Goal: Transaction & Acquisition: Purchase product/service

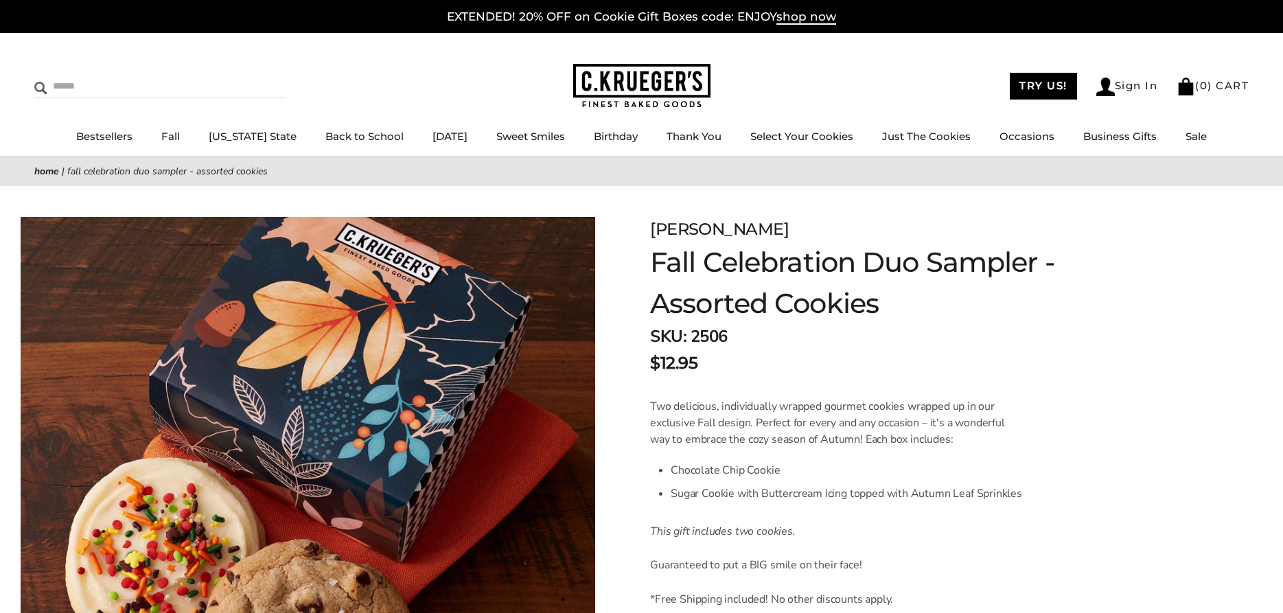
click at [64, 84] on input "Search" at bounding box center [115, 85] width 163 height 21
type input "**********"
click at [248, 75] on input "******" at bounding box center [266, 84] width 37 height 19
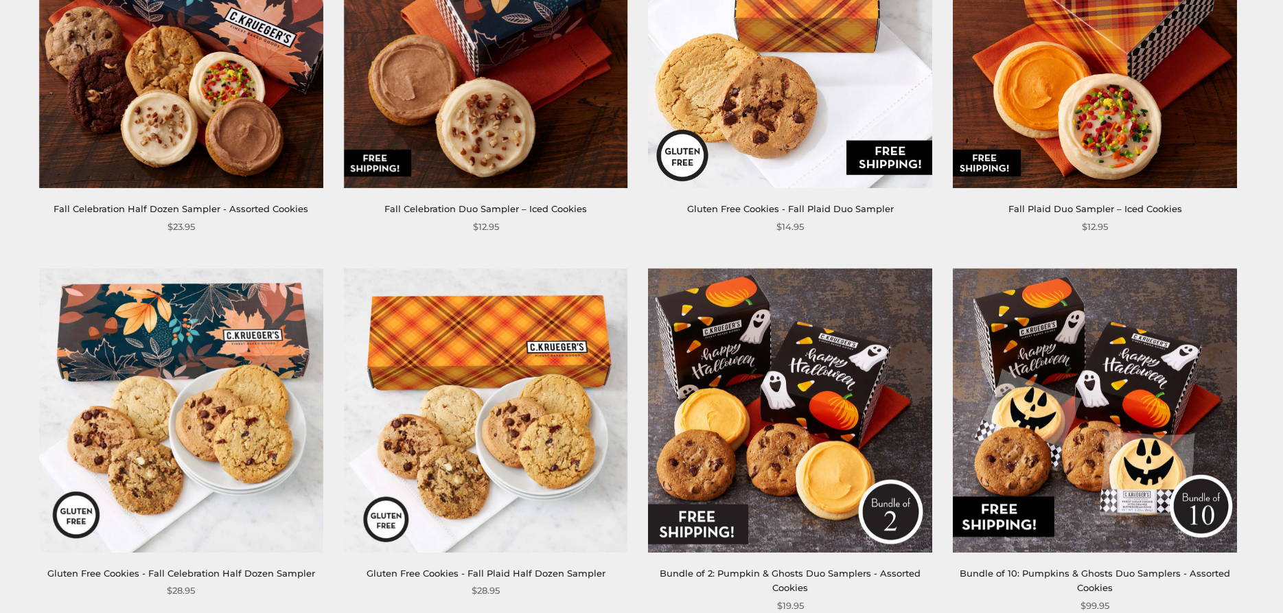
scroll to position [630, 0]
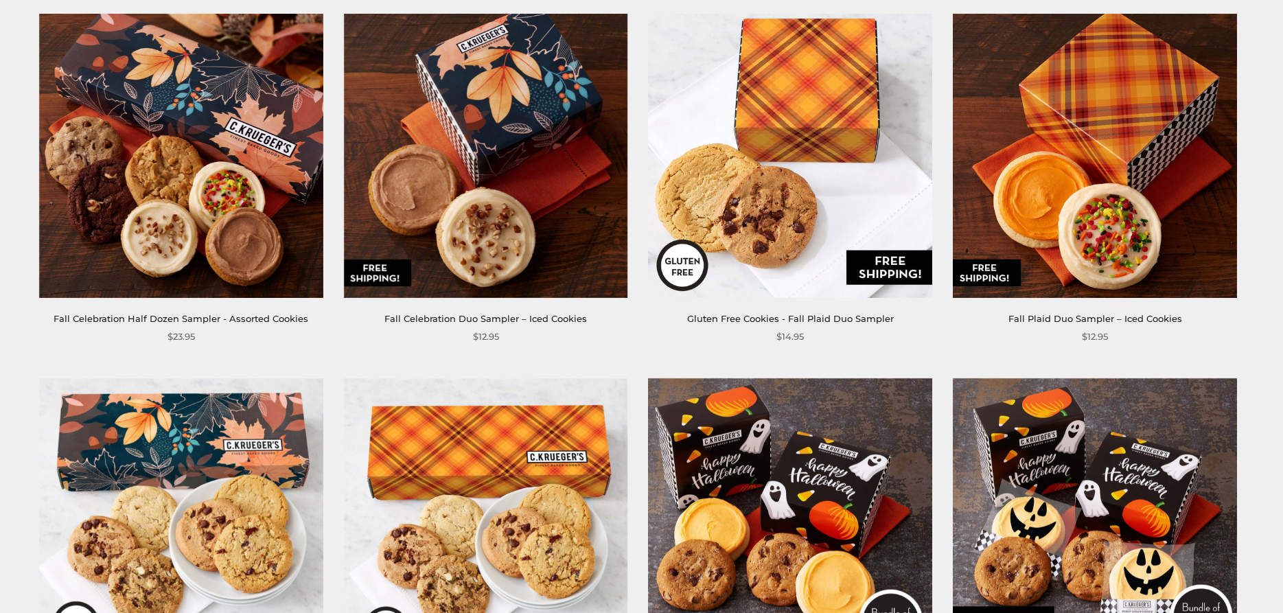
click at [497, 141] on img at bounding box center [486, 156] width 284 height 284
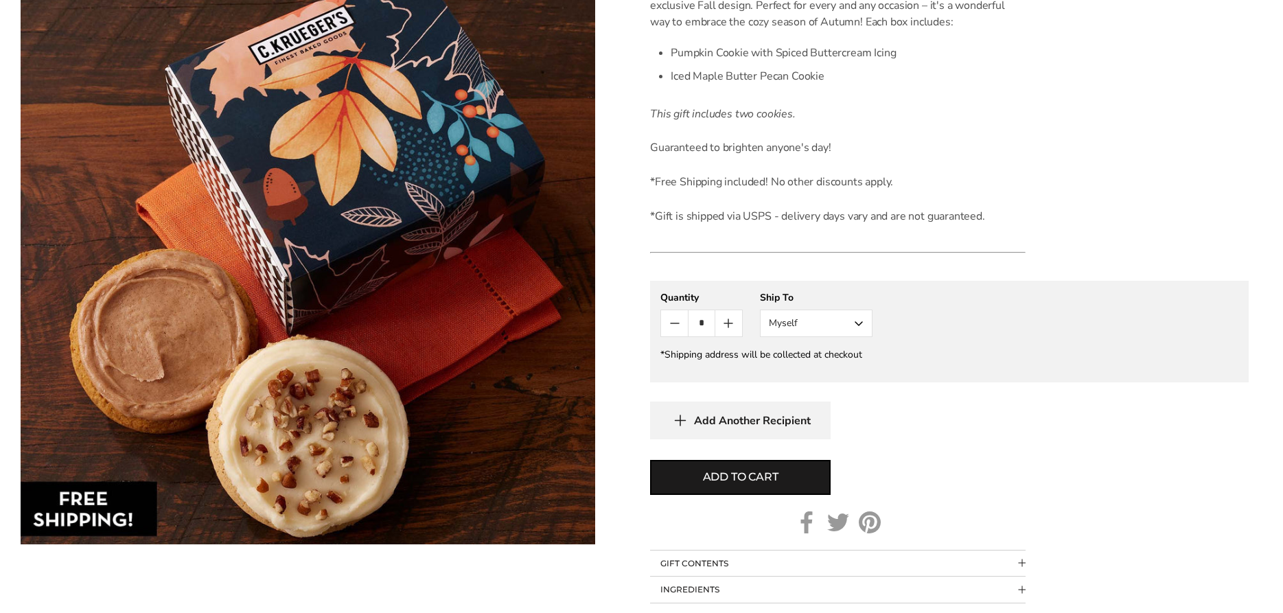
scroll to position [420, 0]
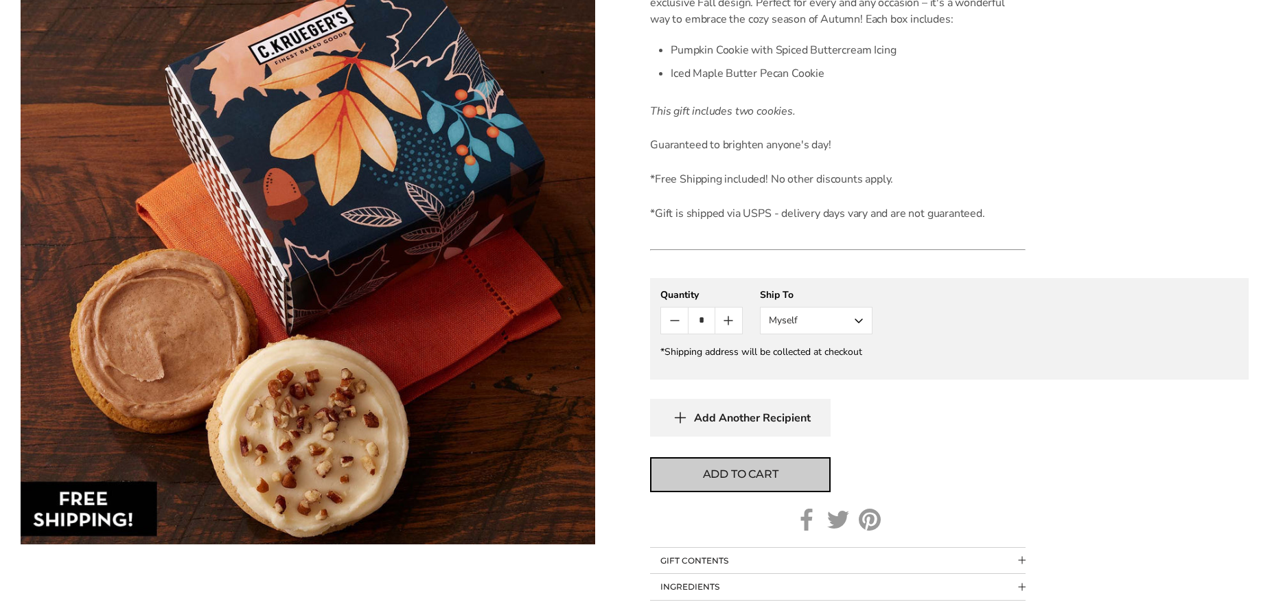
click at [662, 479] on button "Add to cart" at bounding box center [740, 474] width 181 height 35
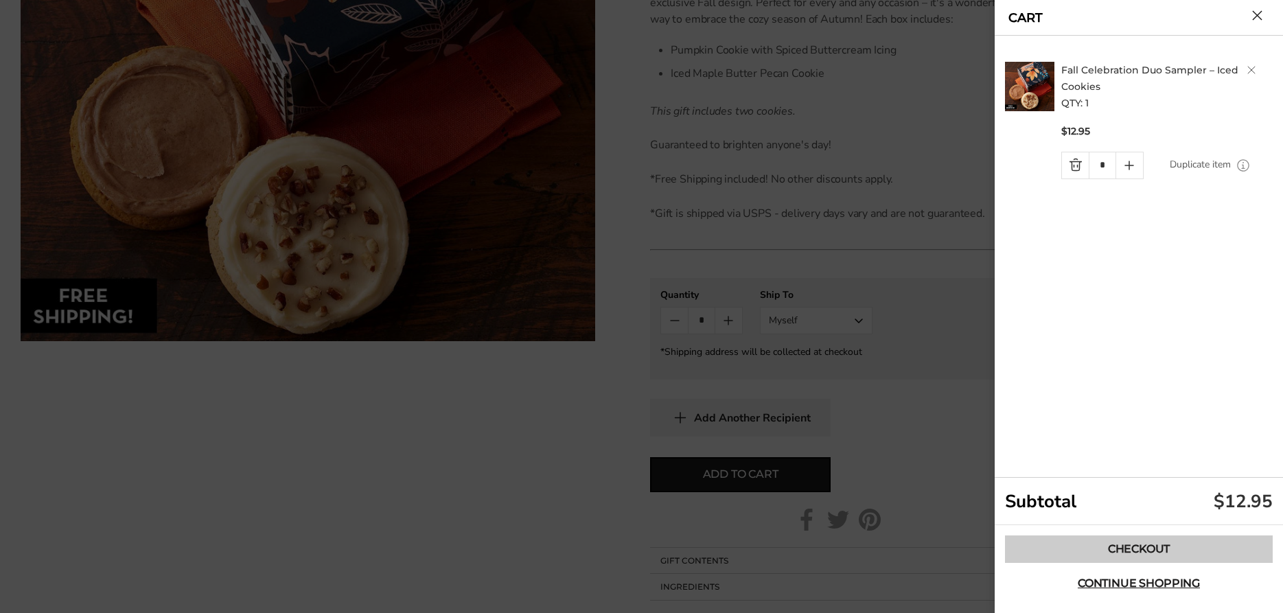
click at [1132, 550] on link "Checkout" at bounding box center [1139, 548] width 268 height 27
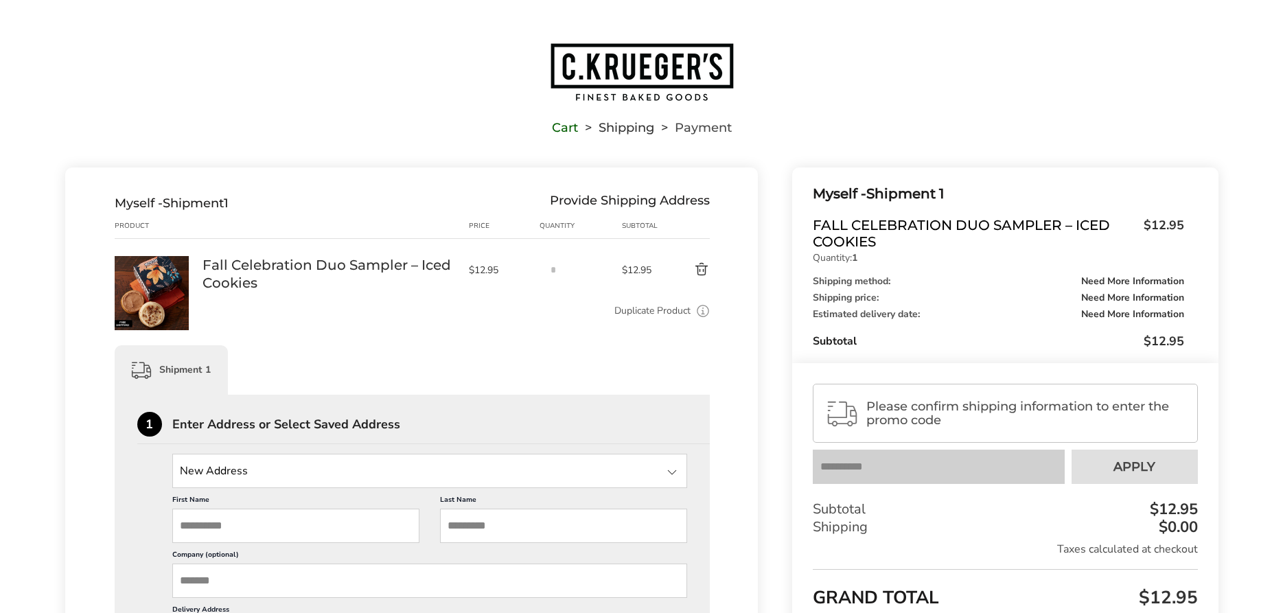
click at [677, 472] on div at bounding box center [672, 472] width 16 height 16
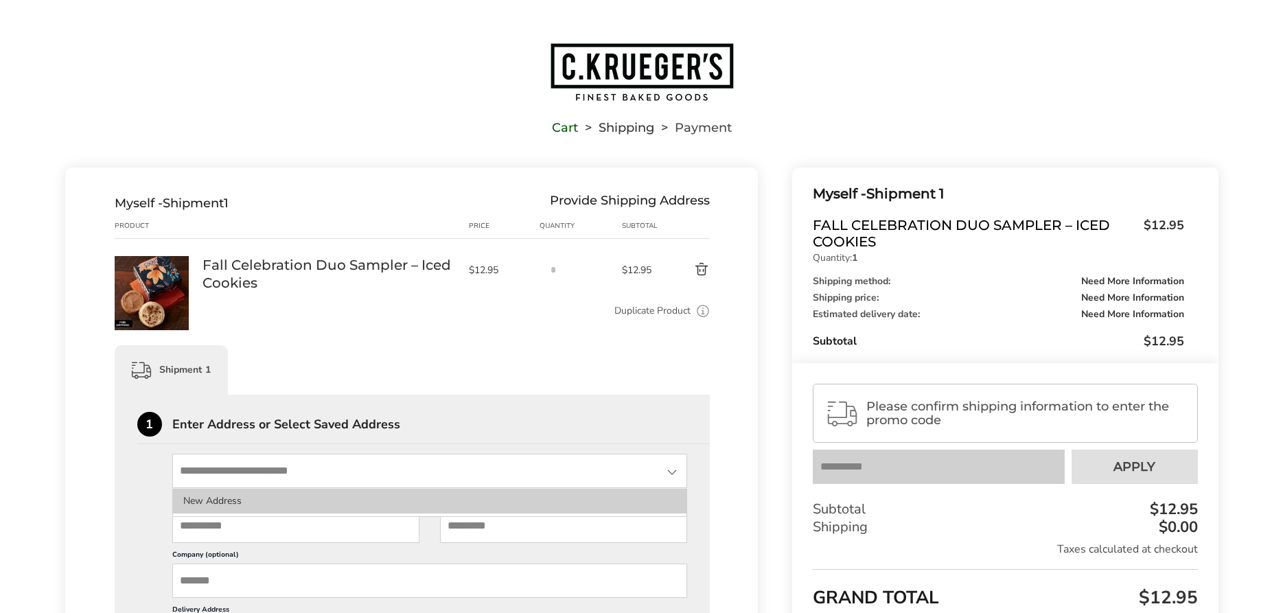
click at [220, 500] on li "New Address" at bounding box center [430, 501] width 514 height 25
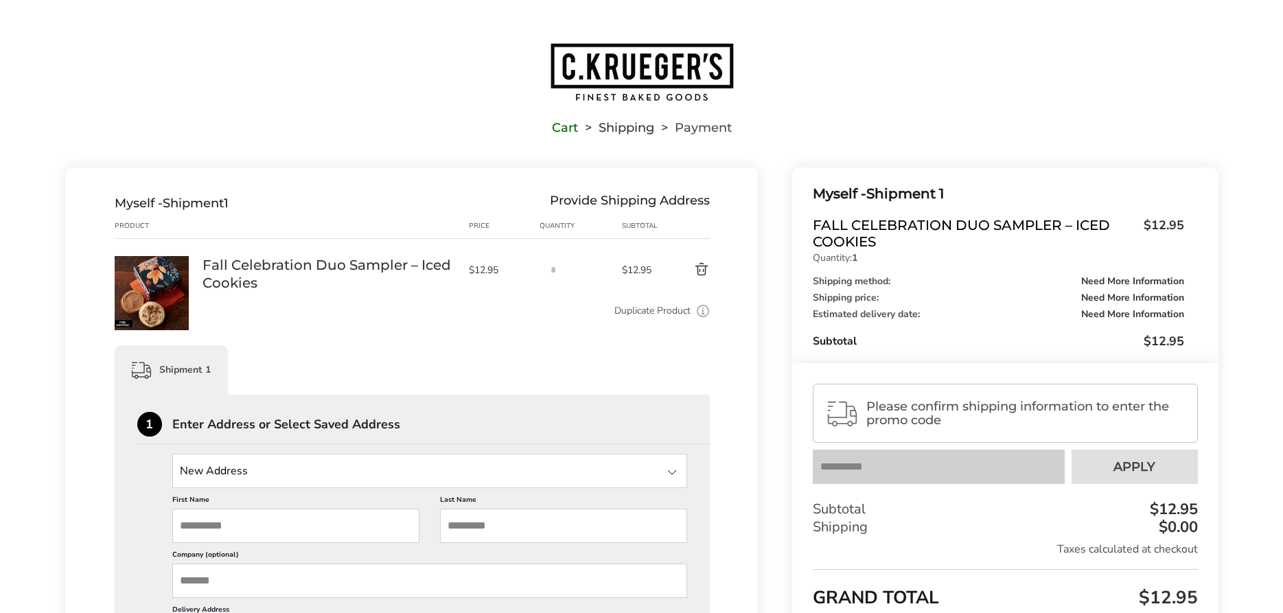
click at [194, 527] on input "First Name" at bounding box center [295, 526] width 247 height 34
type input "*"
type input "**"
type input "*****"
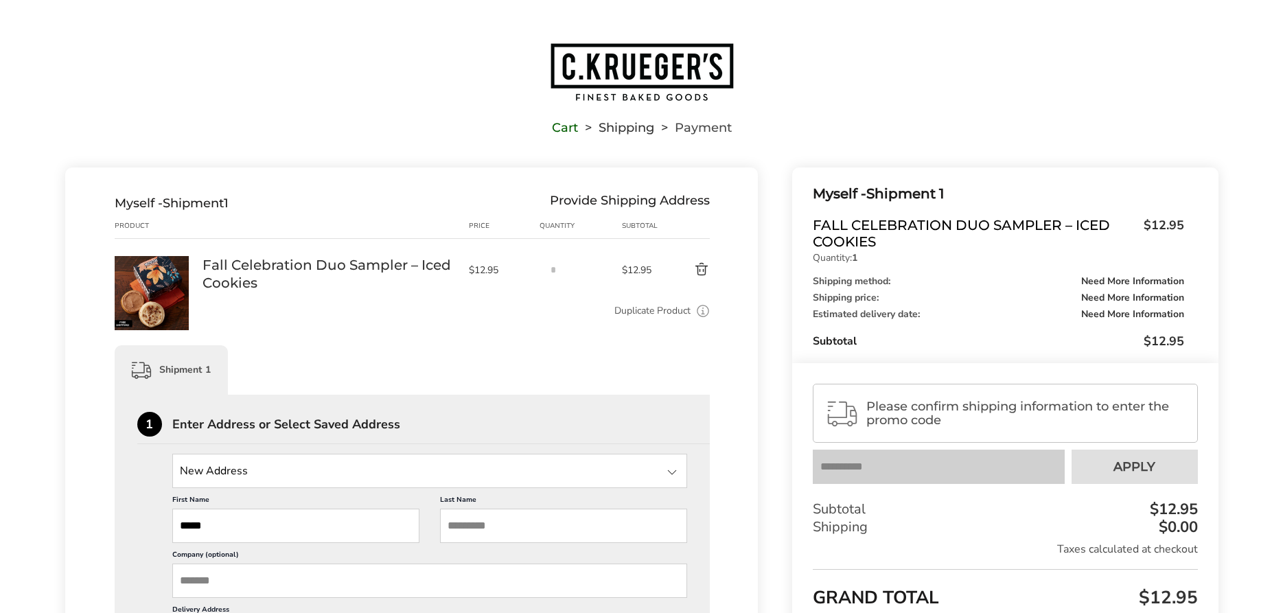
type input "*******"
type input "**********"
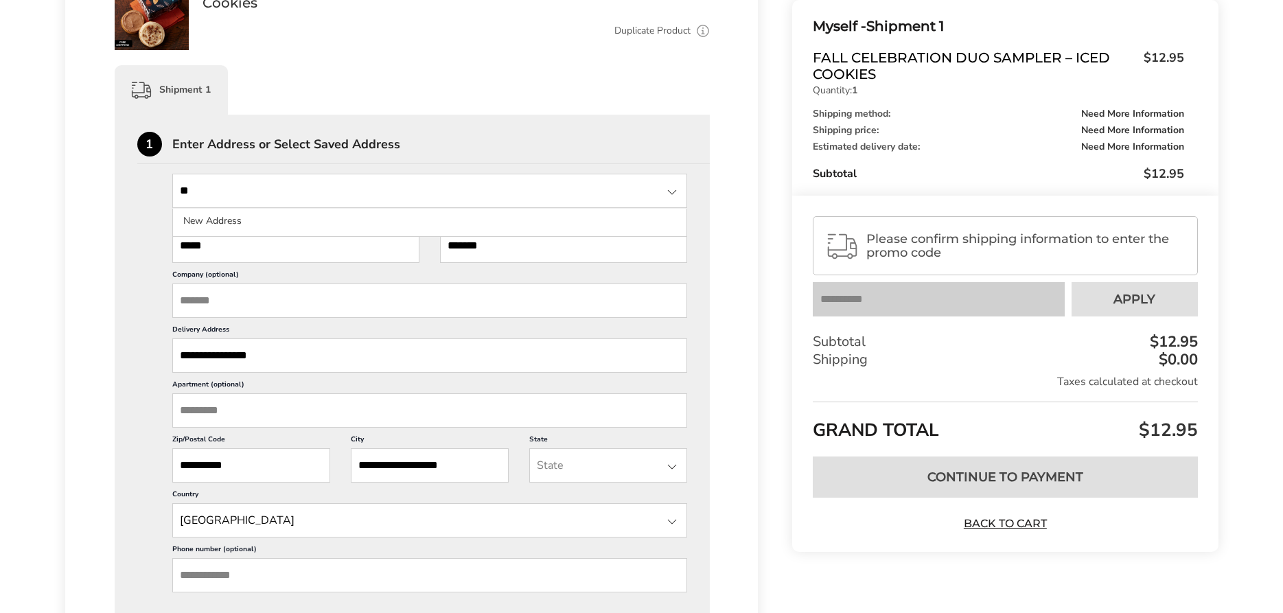
scroll to position [350, 0]
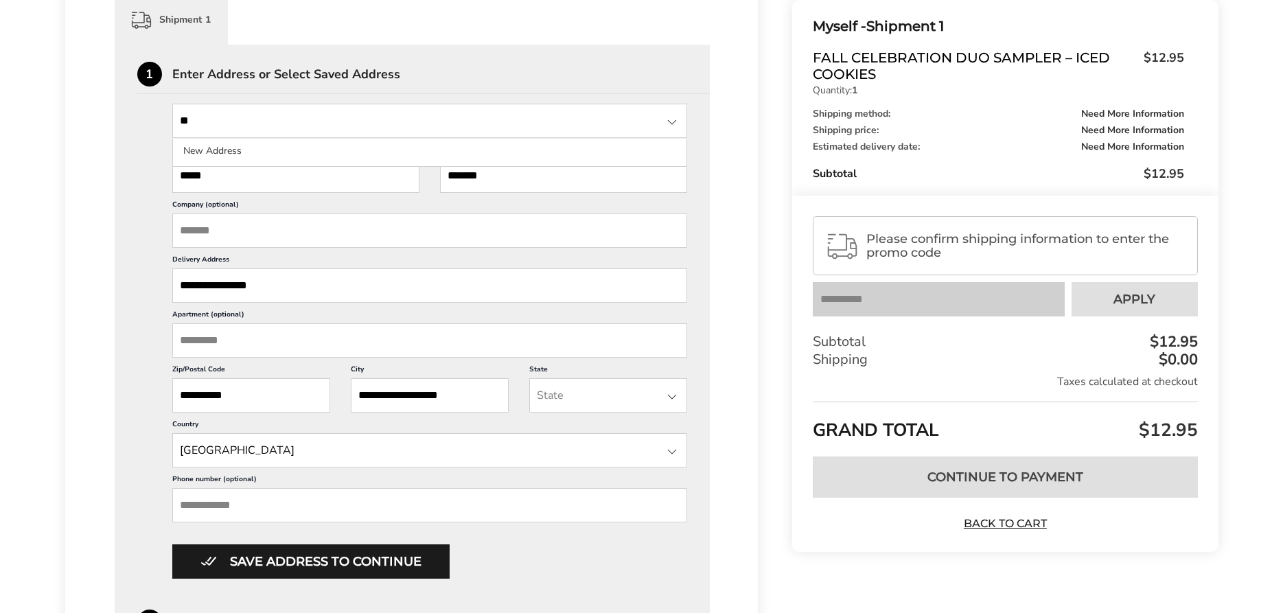
click at [675, 405] on div at bounding box center [672, 396] width 16 height 16
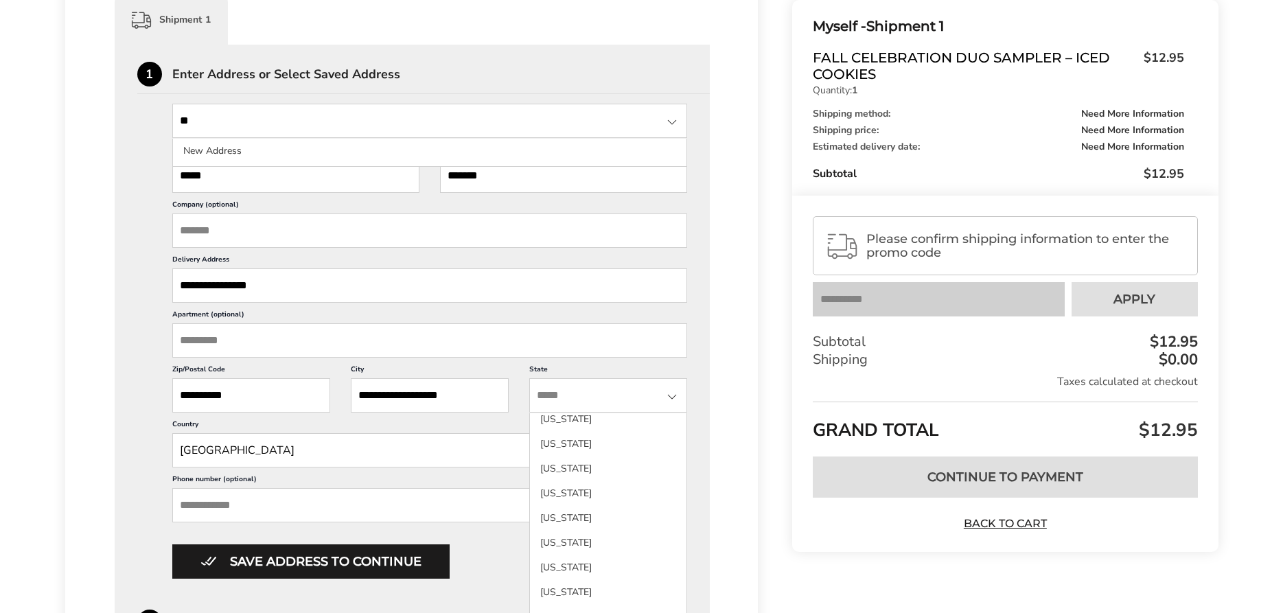
scroll to position [156, 0]
click at [559, 553] on li "Georgia" at bounding box center [608, 540] width 156 height 25
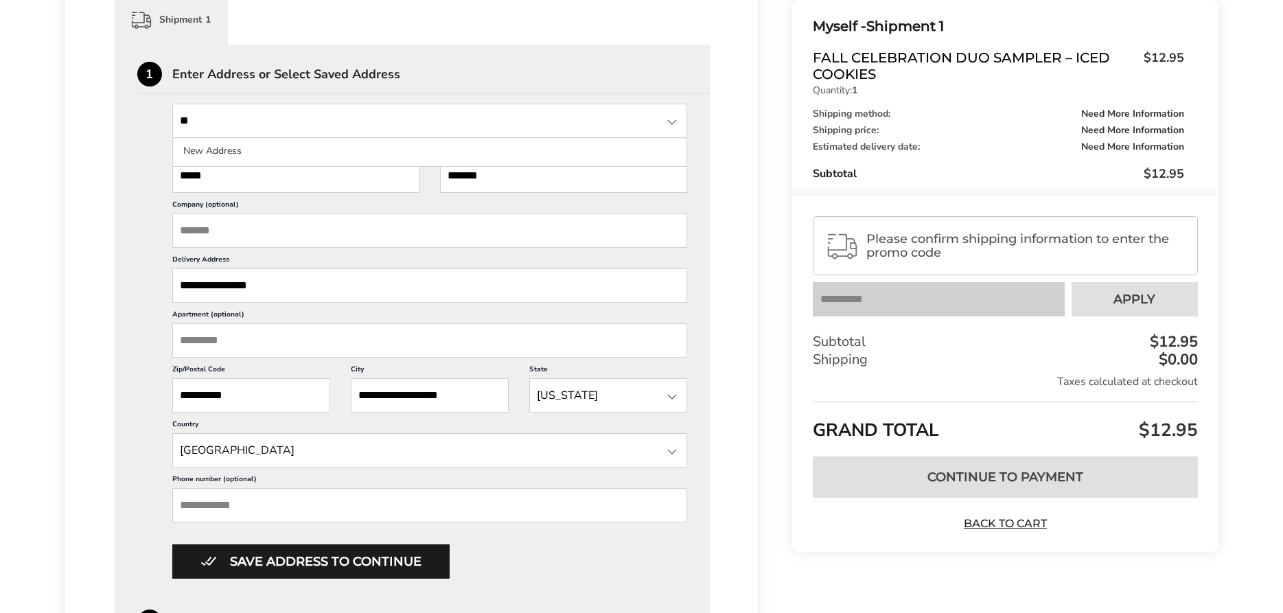
scroll to position [420, 0]
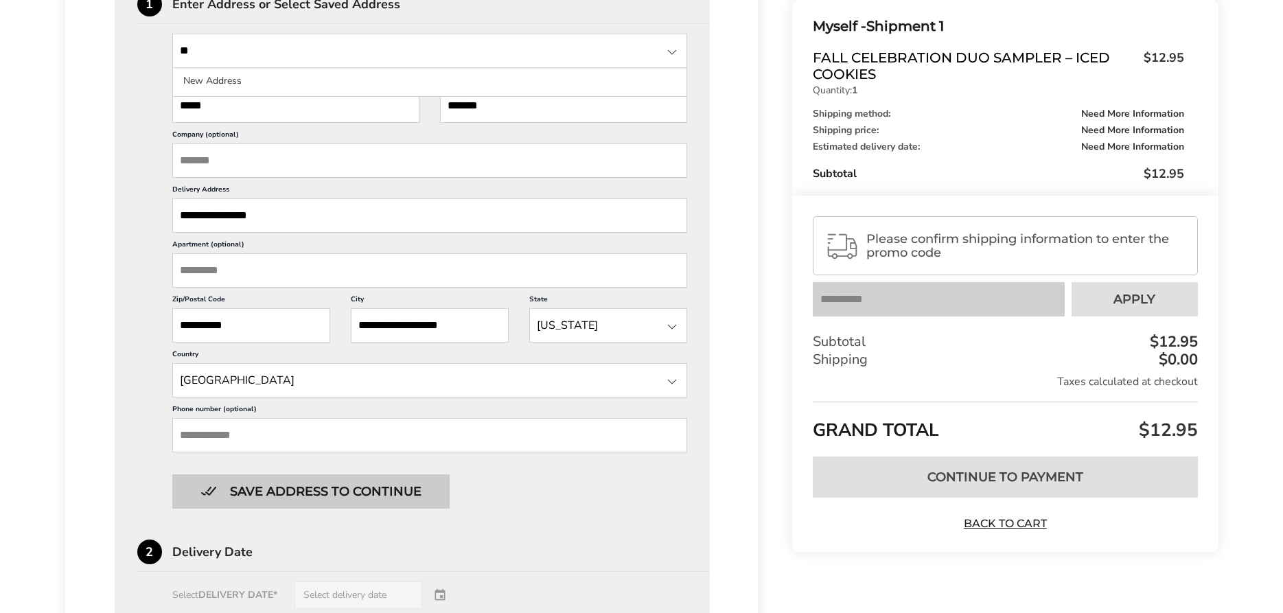
click at [314, 509] on button "Save address to continue" at bounding box center [310, 491] width 277 height 34
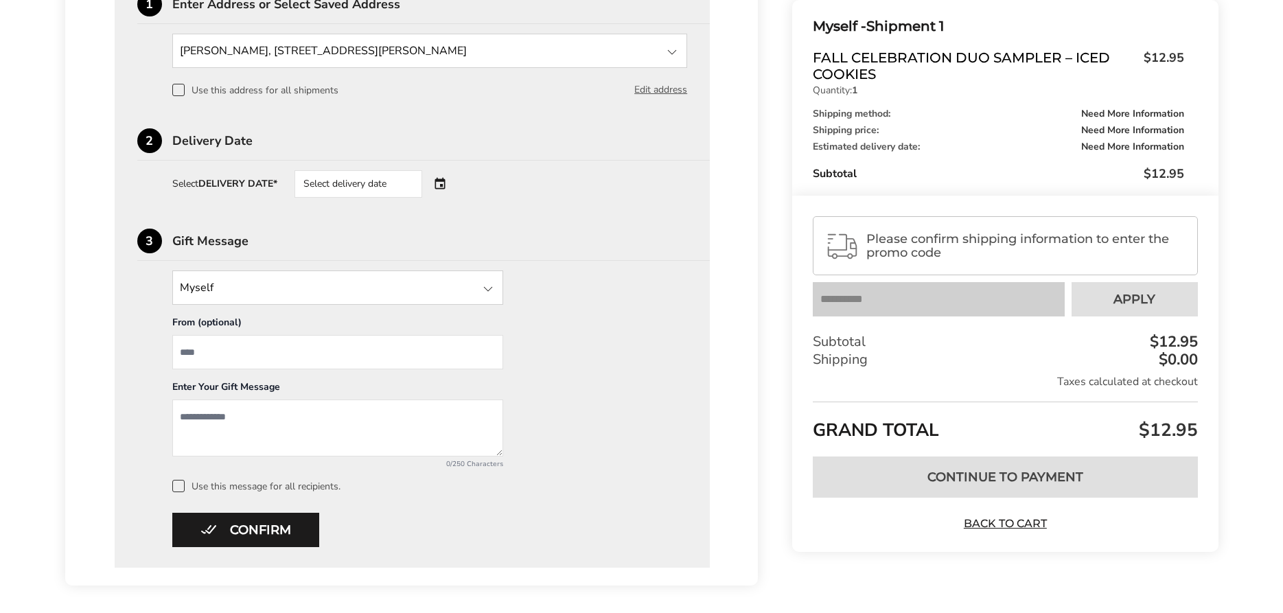
click at [437, 187] on div "Select delivery date" at bounding box center [377, 183] width 166 height 27
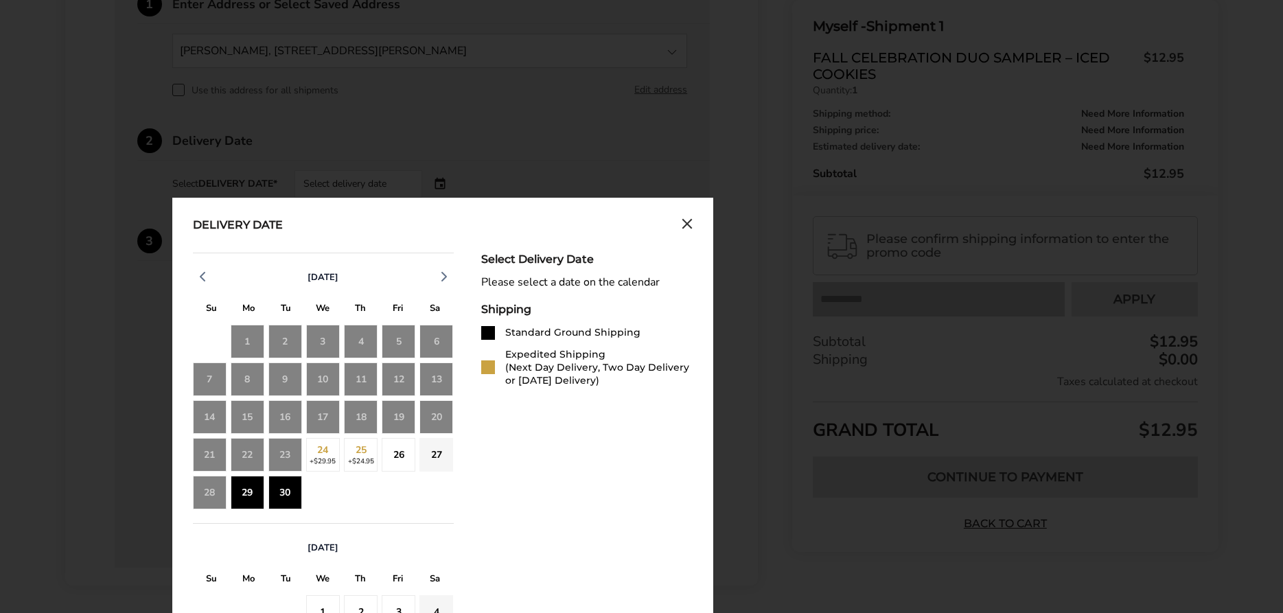
click at [281, 498] on div "30" at bounding box center [285, 493] width 34 height 34
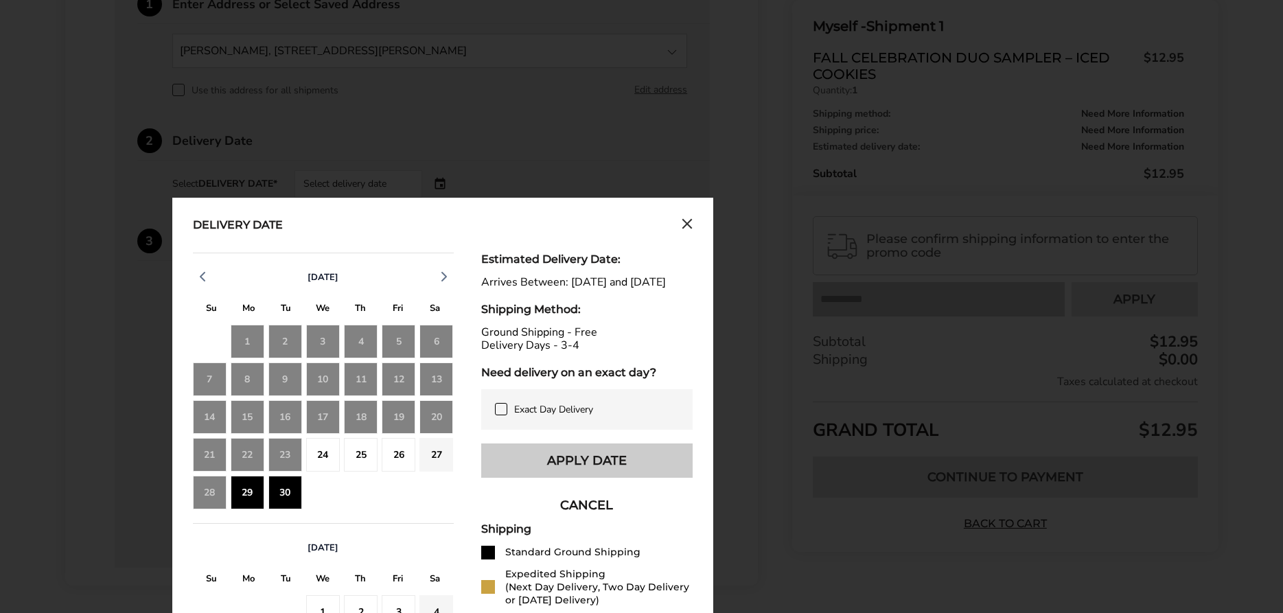
click at [578, 472] on button "Apply Date" at bounding box center [586, 460] width 211 height 34
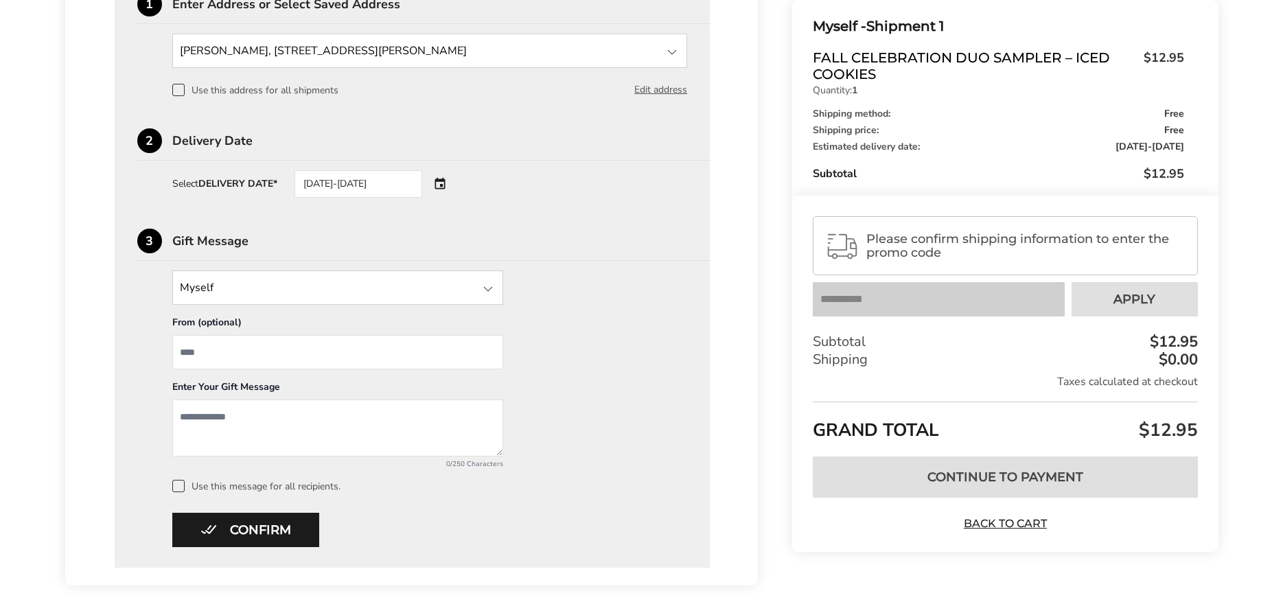
click at [438, 183] on div "09/29/2025-09/30/2025" at bounding box center [377, 183] width 166 height 27
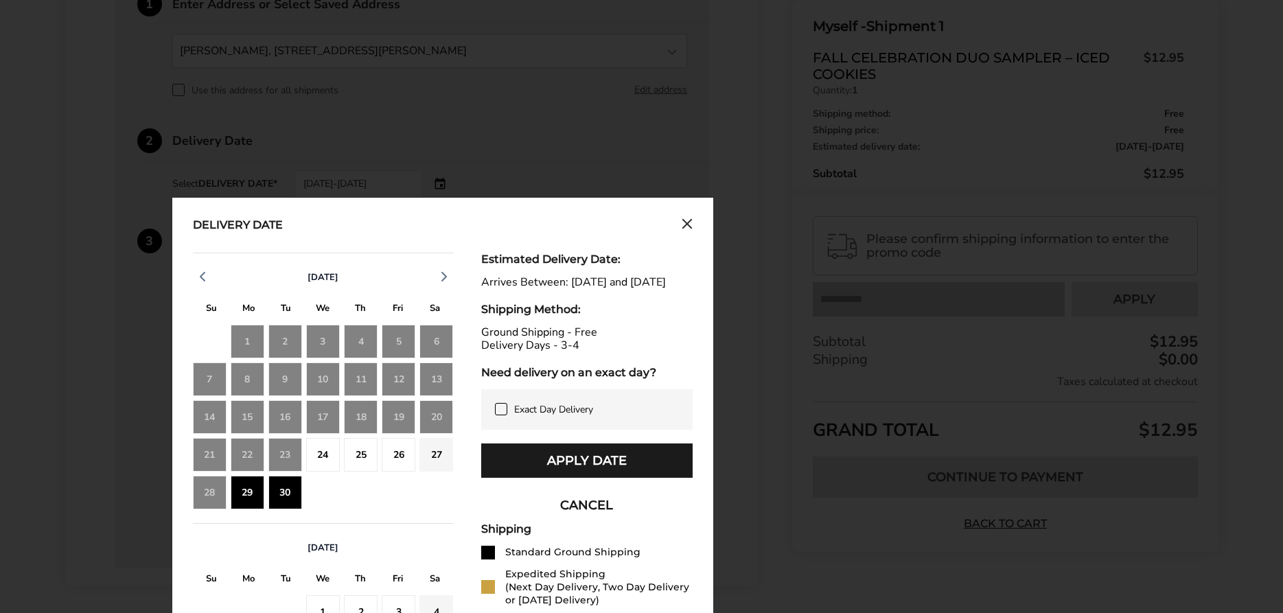
click at [244, 493] on div "29" at bounding box center [248, 493] width 34 height 34
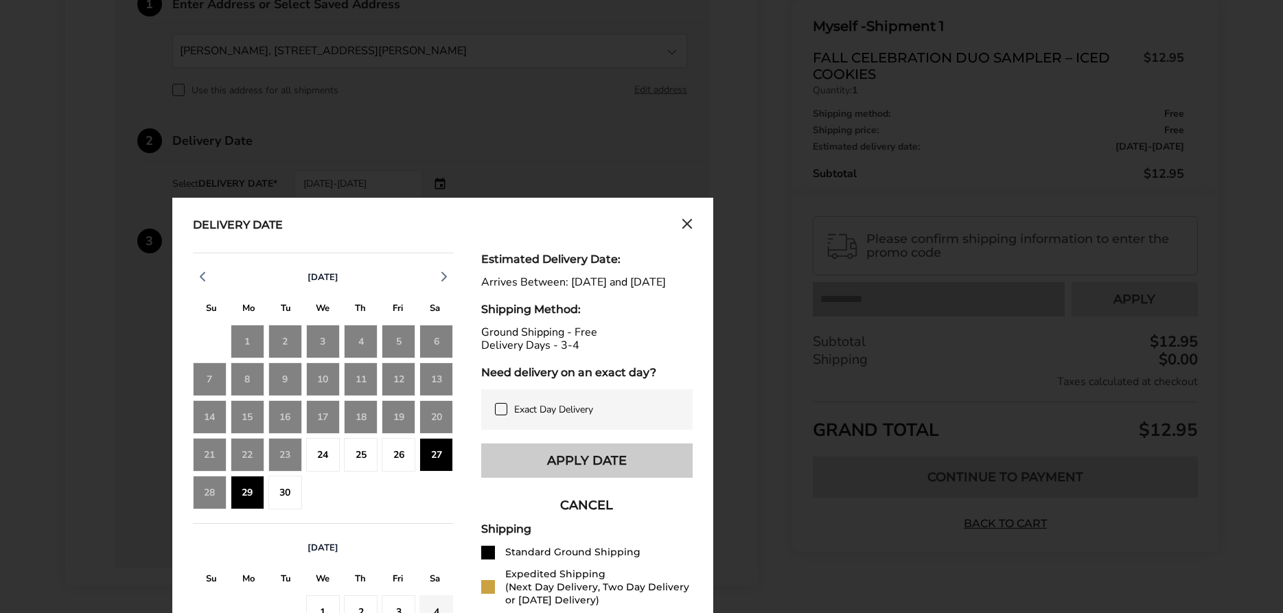
click at [622, 478] on button "Apply Date" at bounding box center [586, 460] width 211 height 34
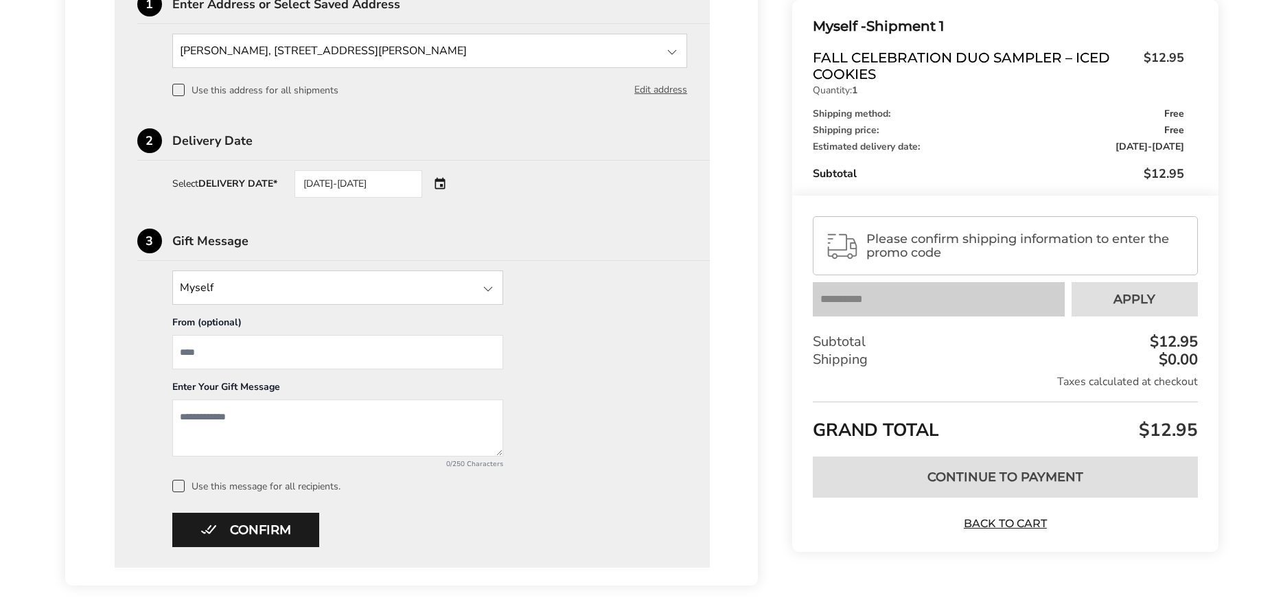
click at [439, 183] on div "09/27/2025-09/29/2025" at bounding box center [377, 183] width 166 height 27
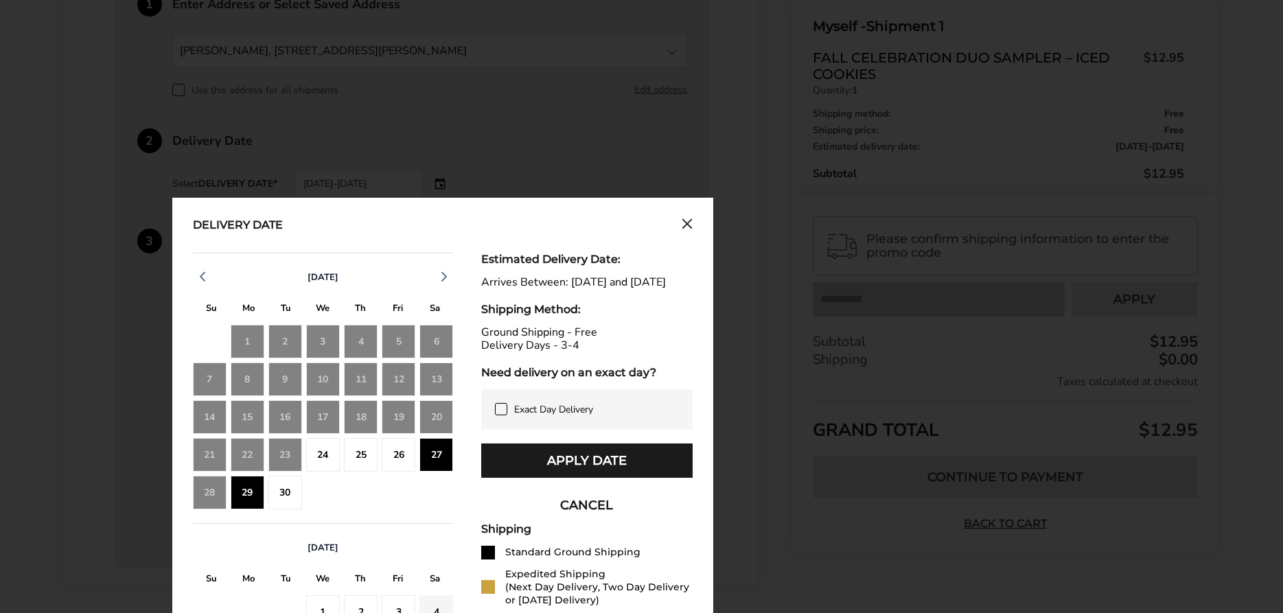
click at [431, 454] on div "27" at bounding box center [436, 455] width 34 height 34
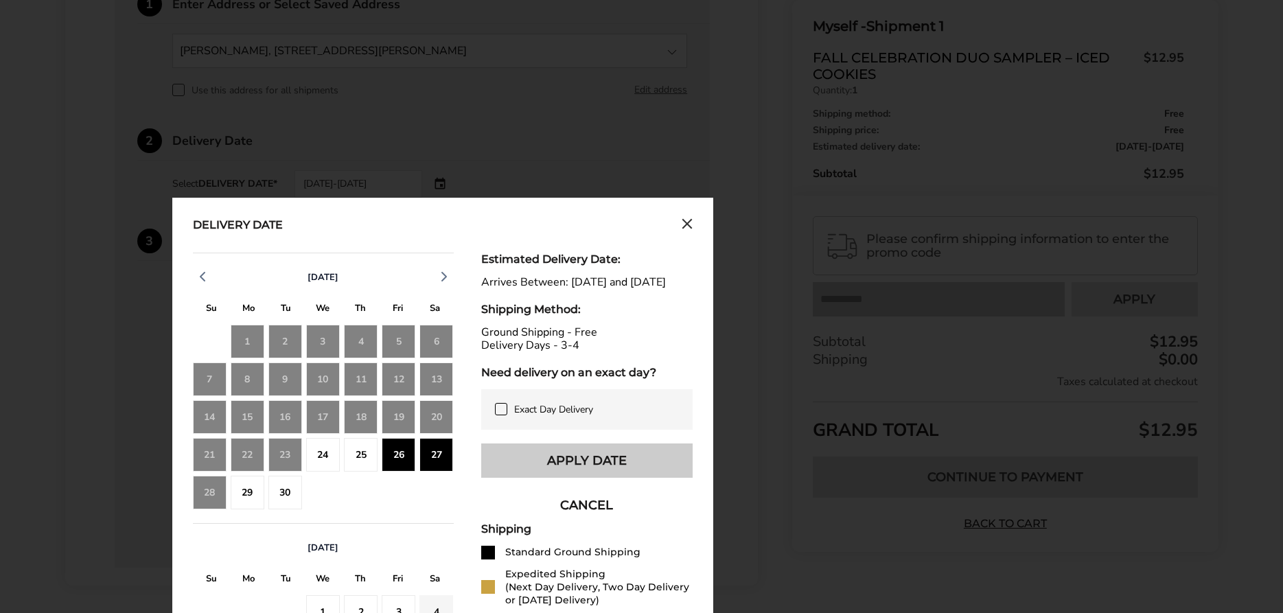
click at [596, 476] on button "Apply Date" at bounding box center [586, 460] width 211 height 34
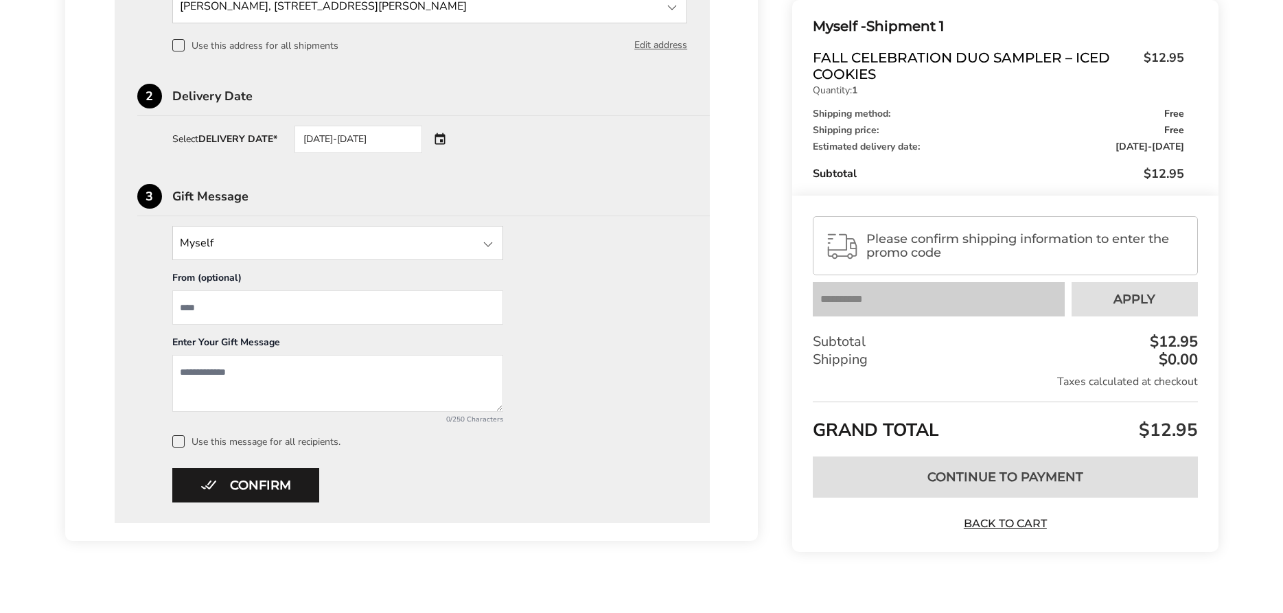
scroll to position [485, 0]
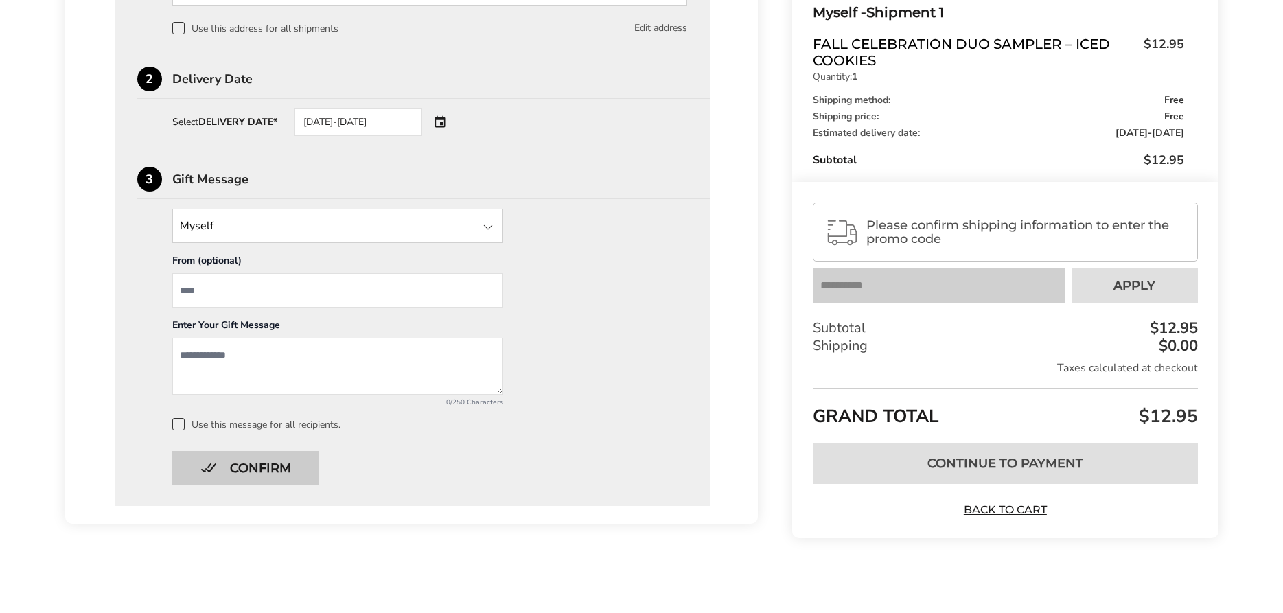
click at [279, 471] on button "Confirm" at bounding box center [245, 468] width 147 height 34
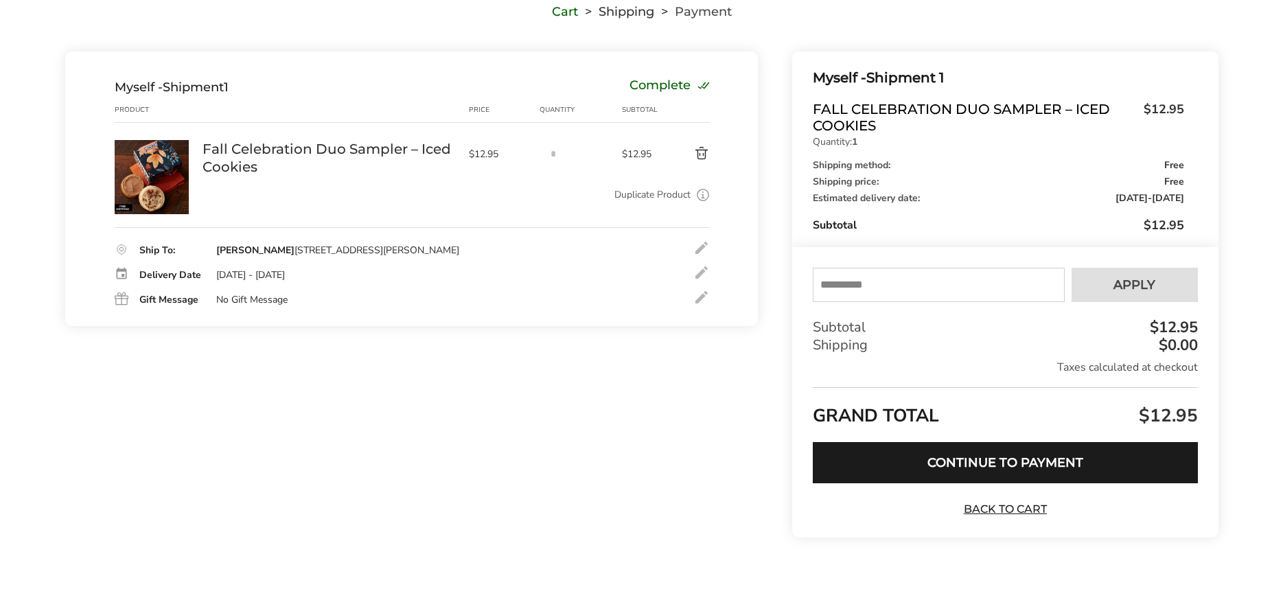
scroll to position [119, 0]
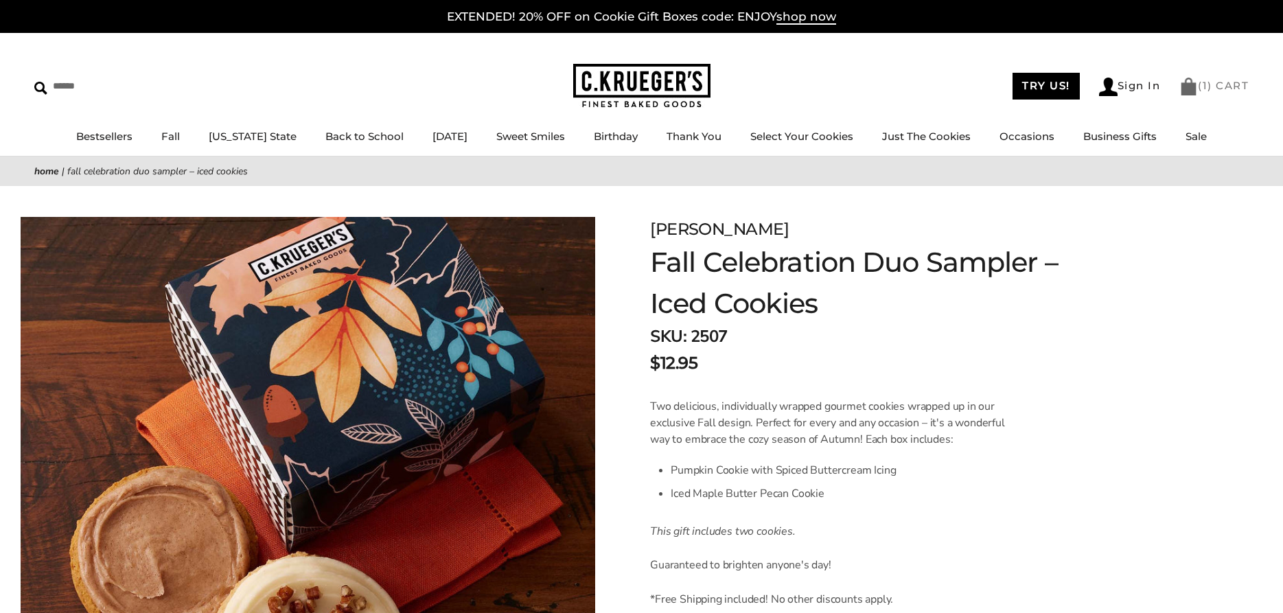
click at [1185, 83] on img at bounding box center [1188, 87] width 19 height 18
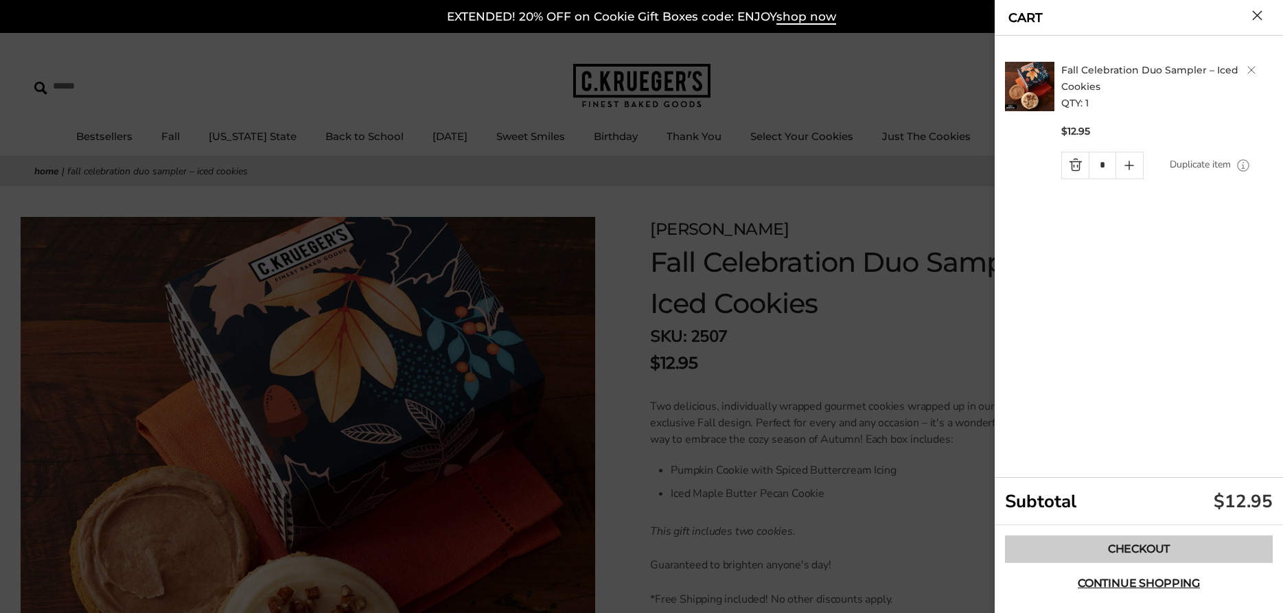
click at [1106, 551] on link "Checkout" at bounding box center [1139, 548] width 268 height 27
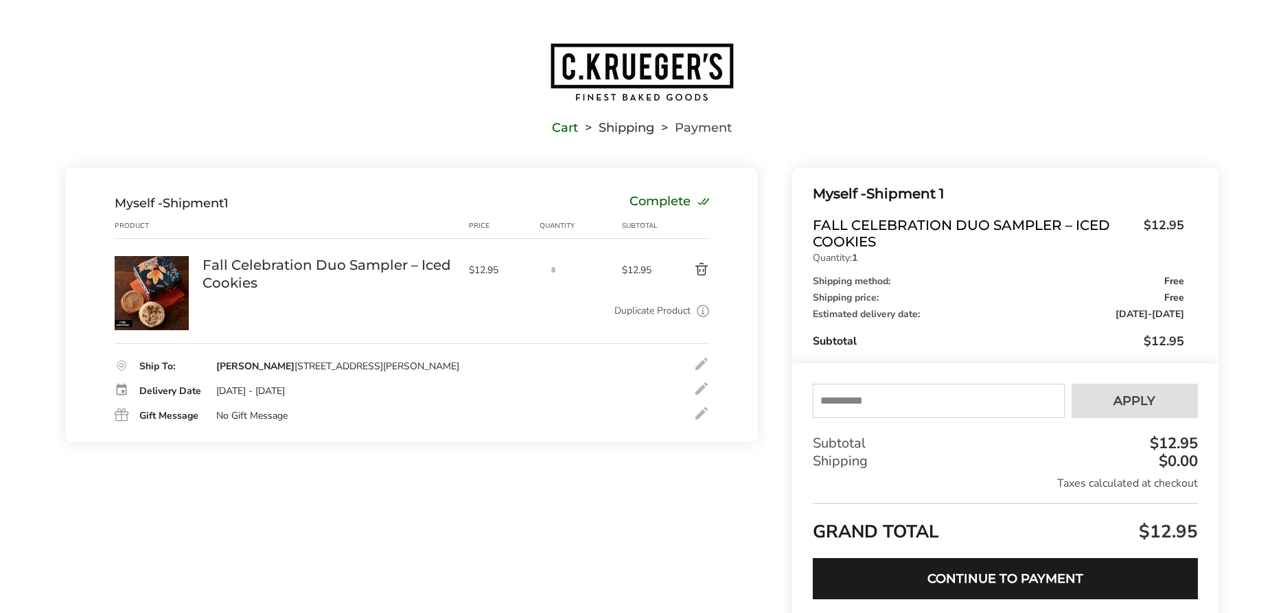
click at [699, 386] on div at bounding box center [701, 388] width 16 height 16
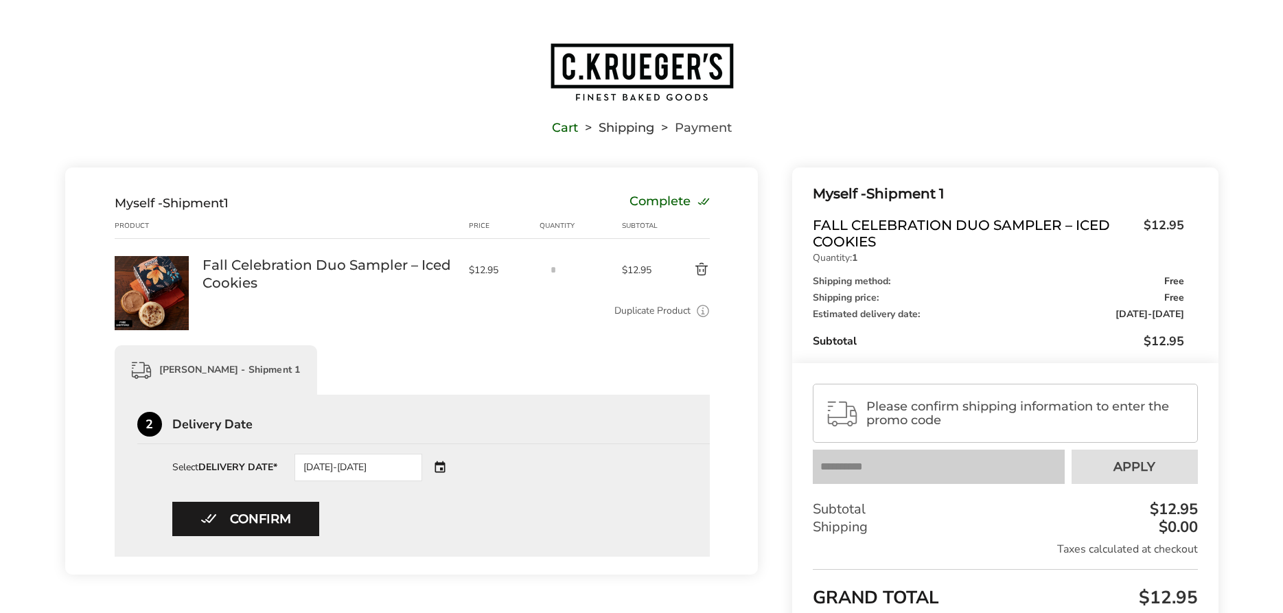
click at [445, 469] on div "[DATE]-[DATE]" at bounding box center [377, 467] width 166 height 27
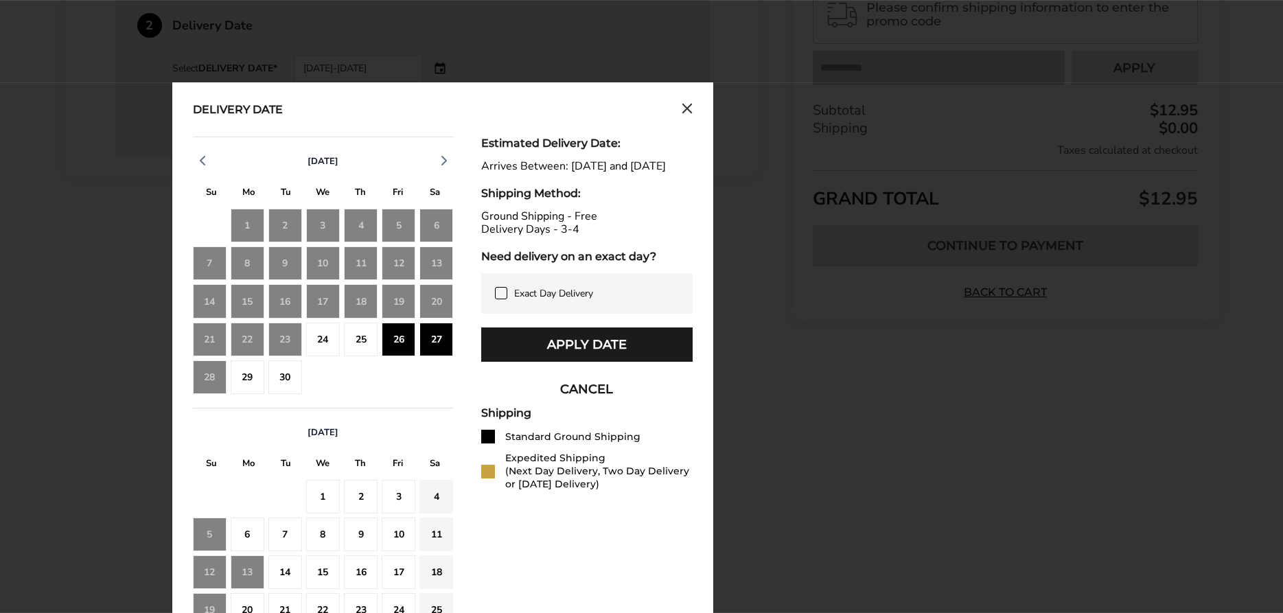
scroll to position [420, 0]
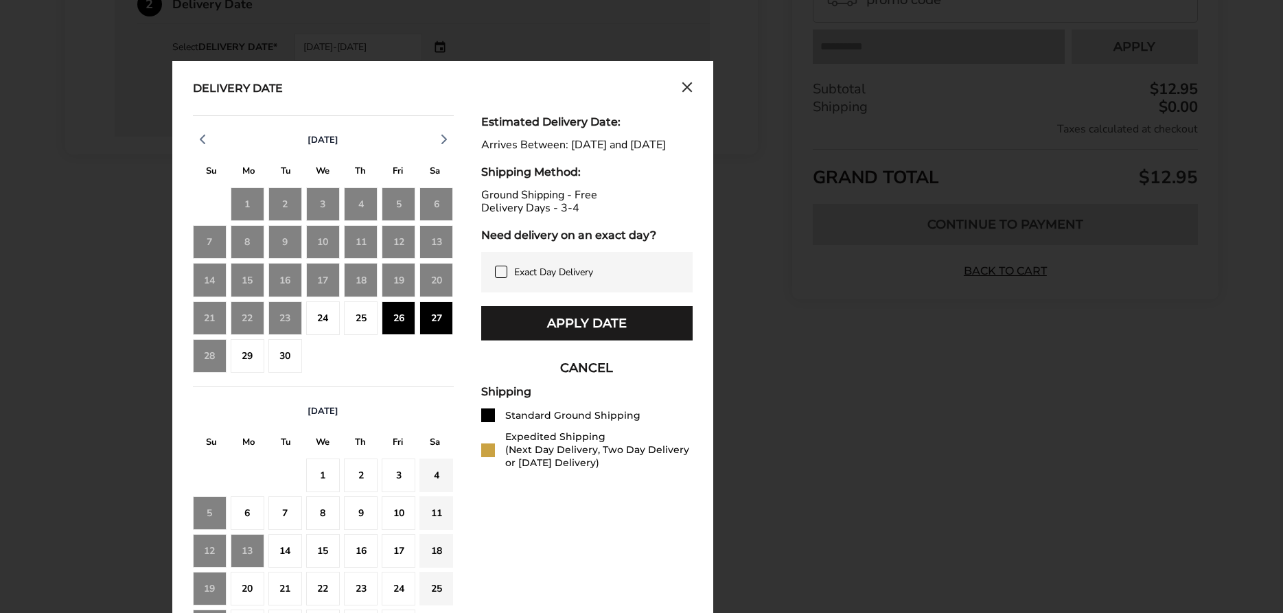
click at [286, 359] on div "30" at bounding box center [285, 356] width 34 height 34
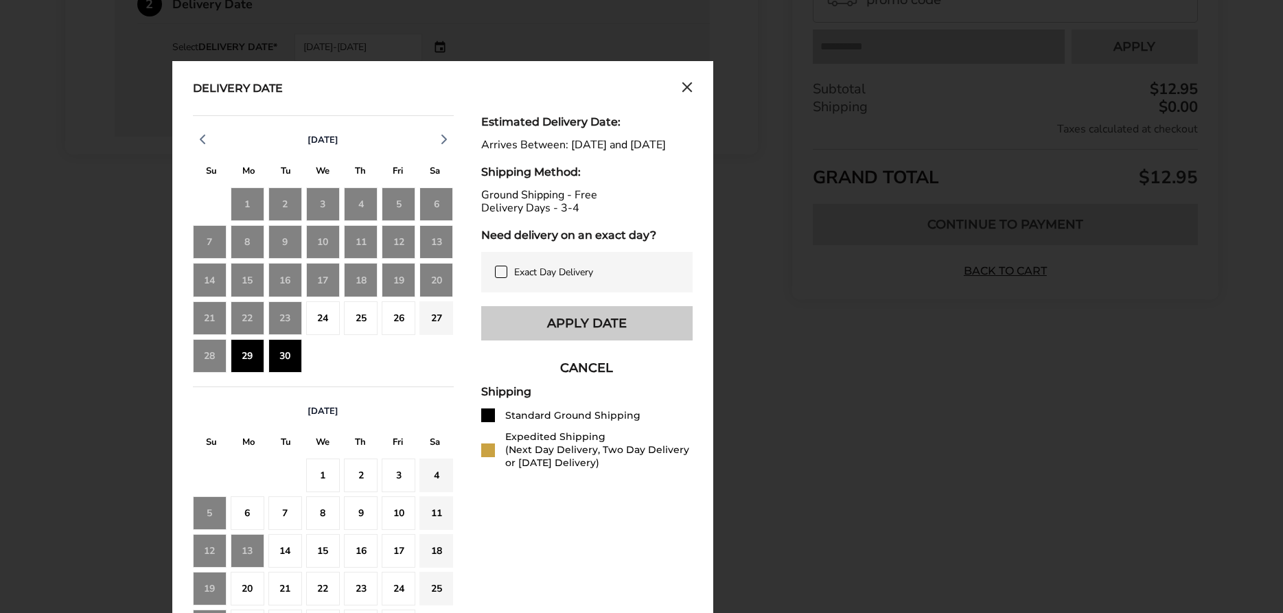
click at [617, 334] on button "Apply Date" at bounding box center [586, 323] width 211 height 34
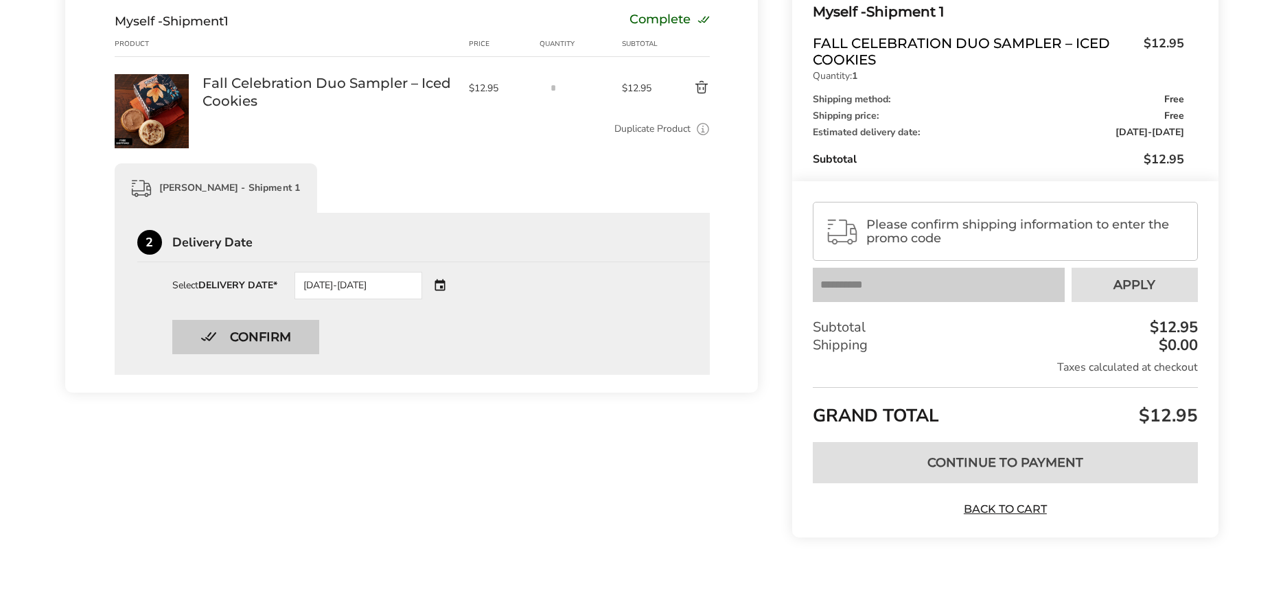
click at [273, 332] on button "Confirm" at bounding box center [245, 337] width 147 height 34
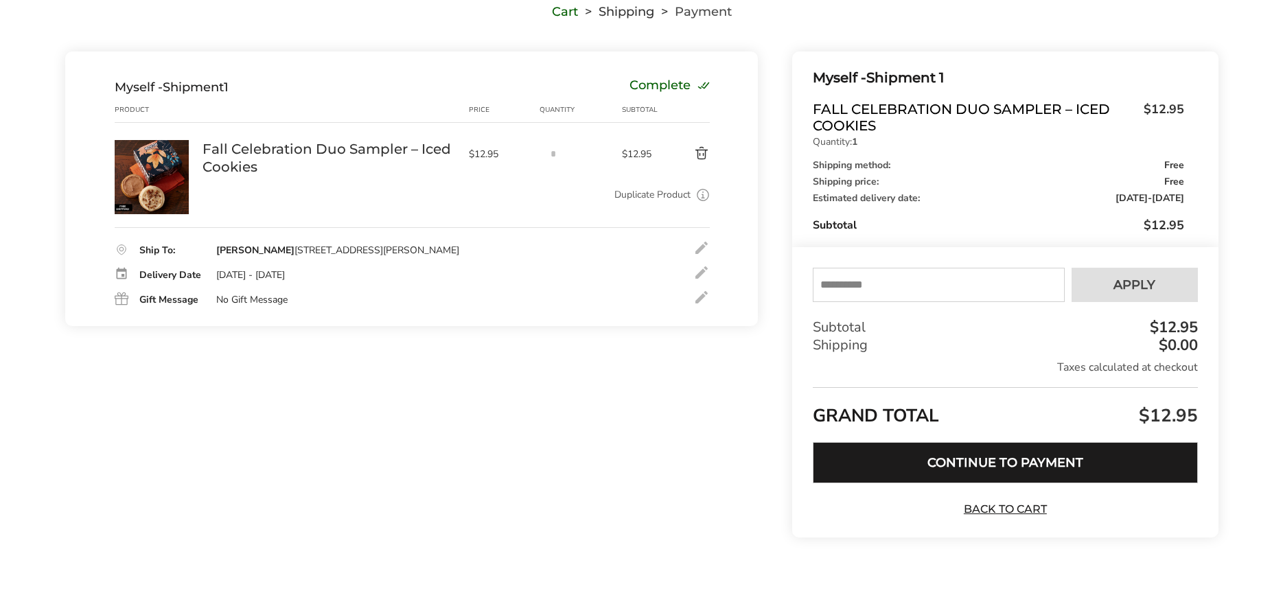
click at [1017, 461] on button "Continue to Payment" at bounding box center [1005, 462] width 384 height 41
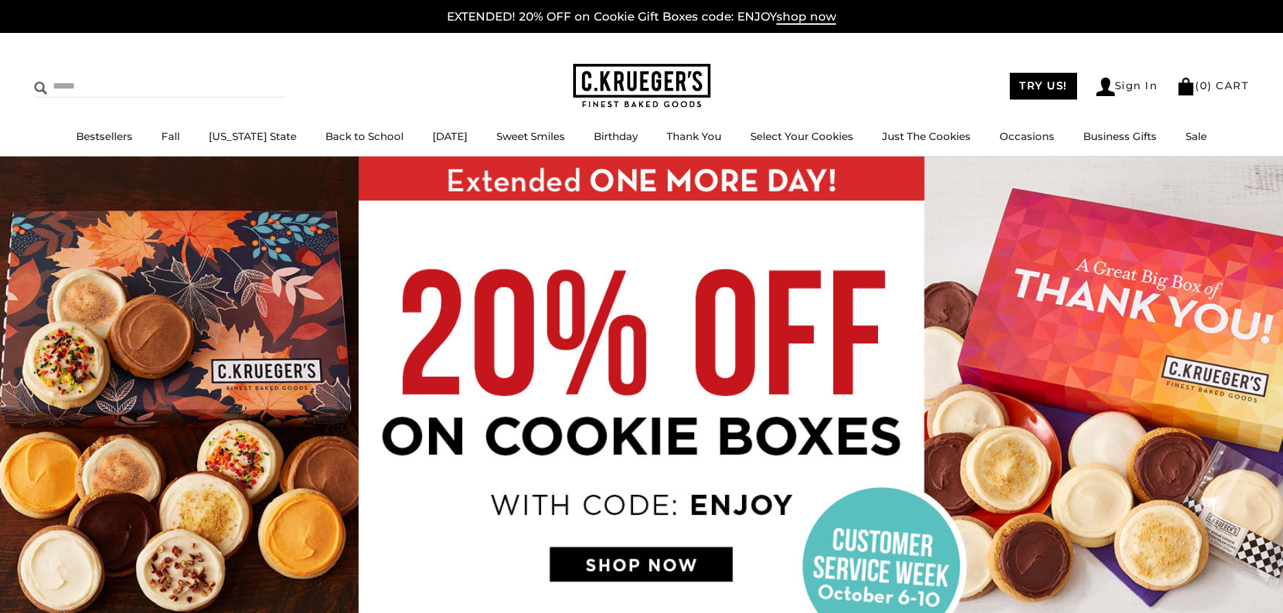
click at [72, 91] on input "Search" at bounding box center [115, 85] width 163 height 21
type input "**********"
click at [248, 75] on input "******" at bounding box center [266, 84] width 37 height 19
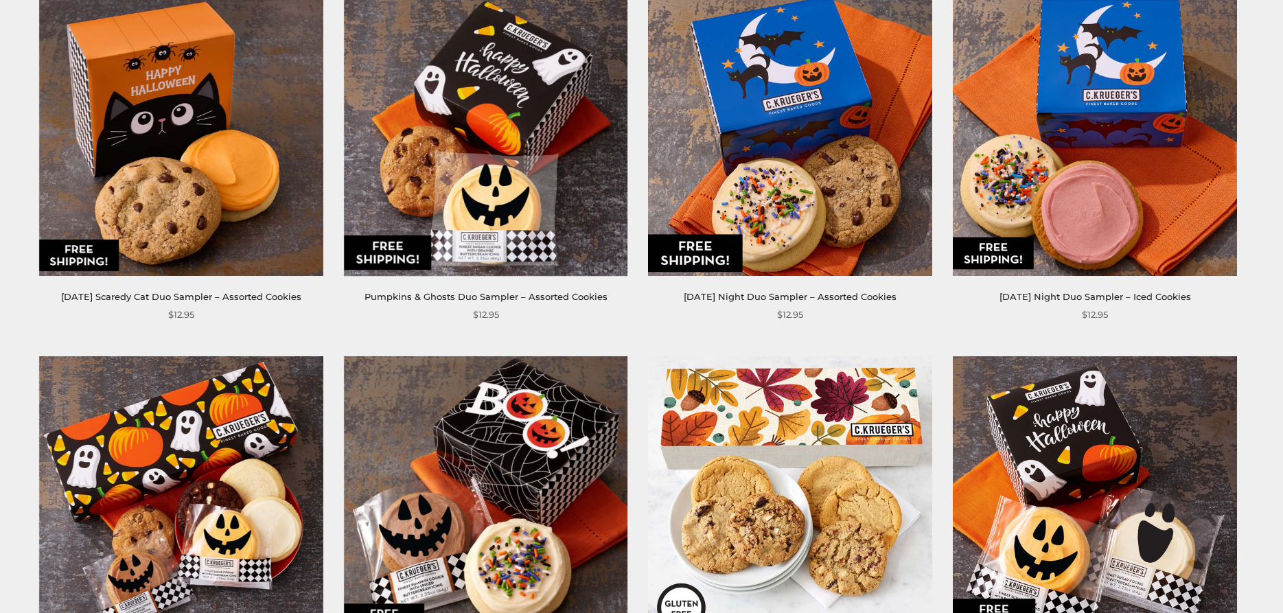
scroll to position [1750, 0]
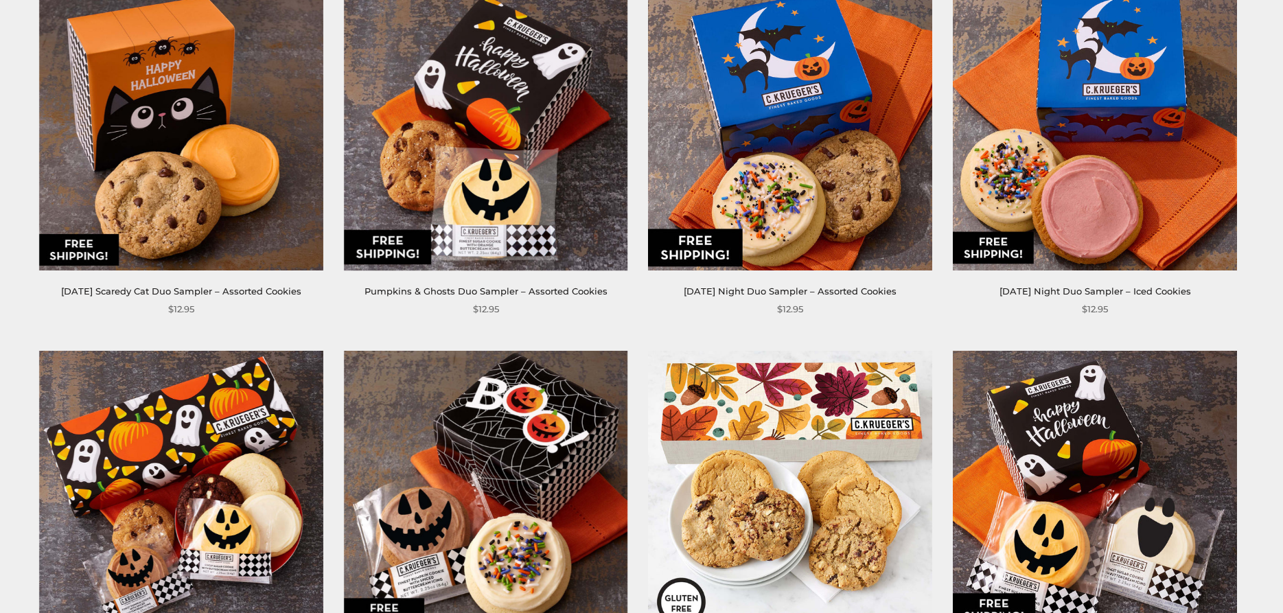
click at [1052, 161] on img at bounding box center [1095, 128] width 284 height 284
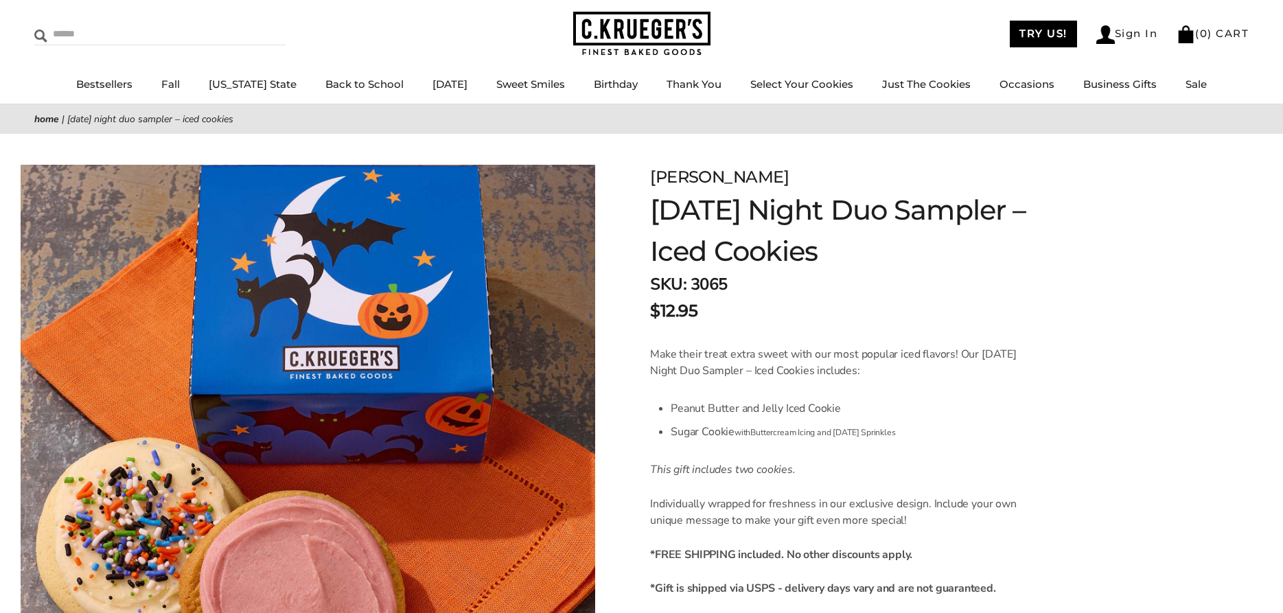
scroll to position [70, 0]
